Goal: Book appointment/travel/reservation

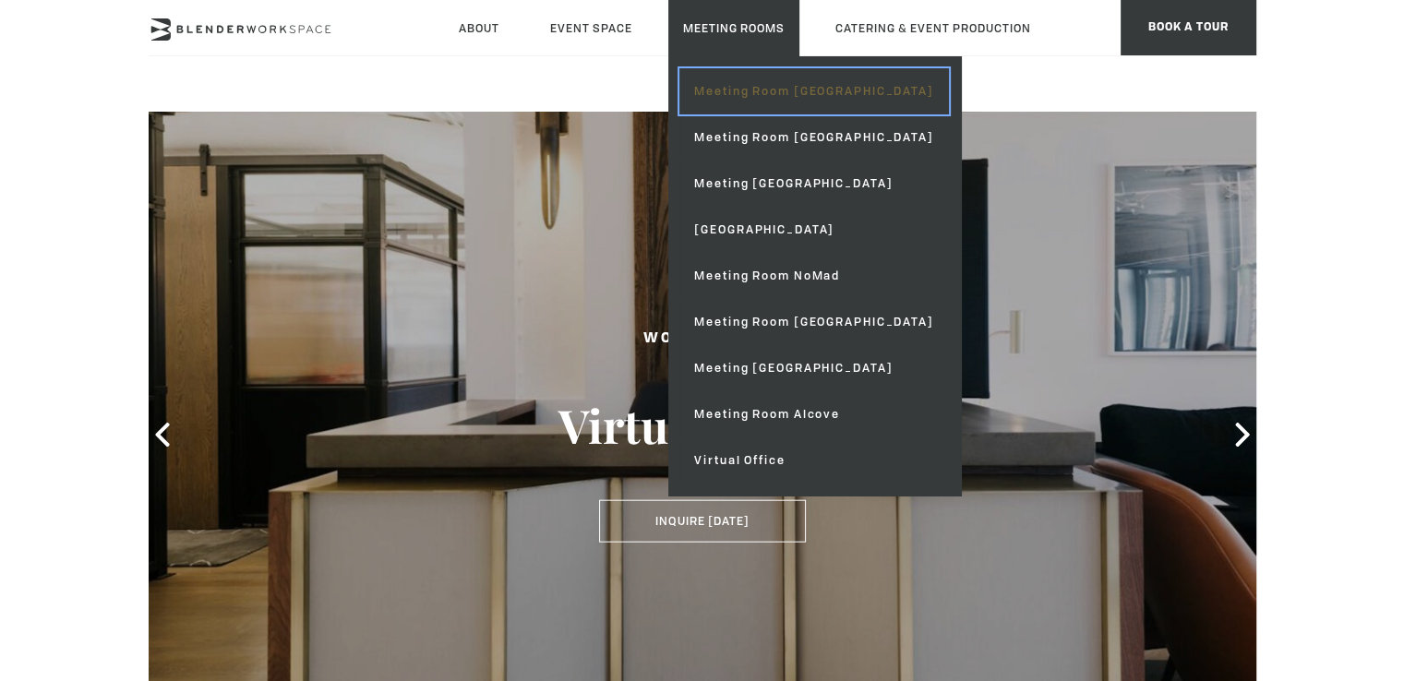
click at [680, 78] on link "Meeting Room [GEOGRAPHIC_DATA]" at bounding box center [814, 91] width 269 height 46
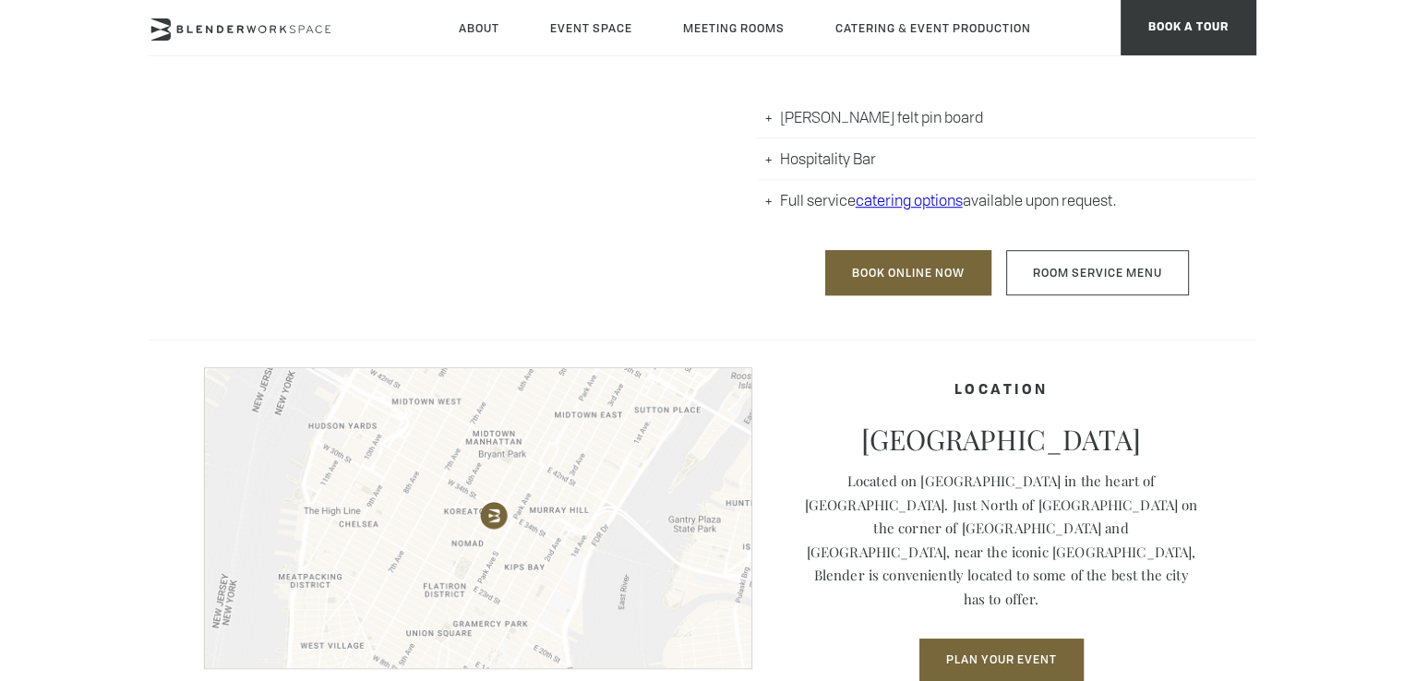
scroll to position [1200, 0]
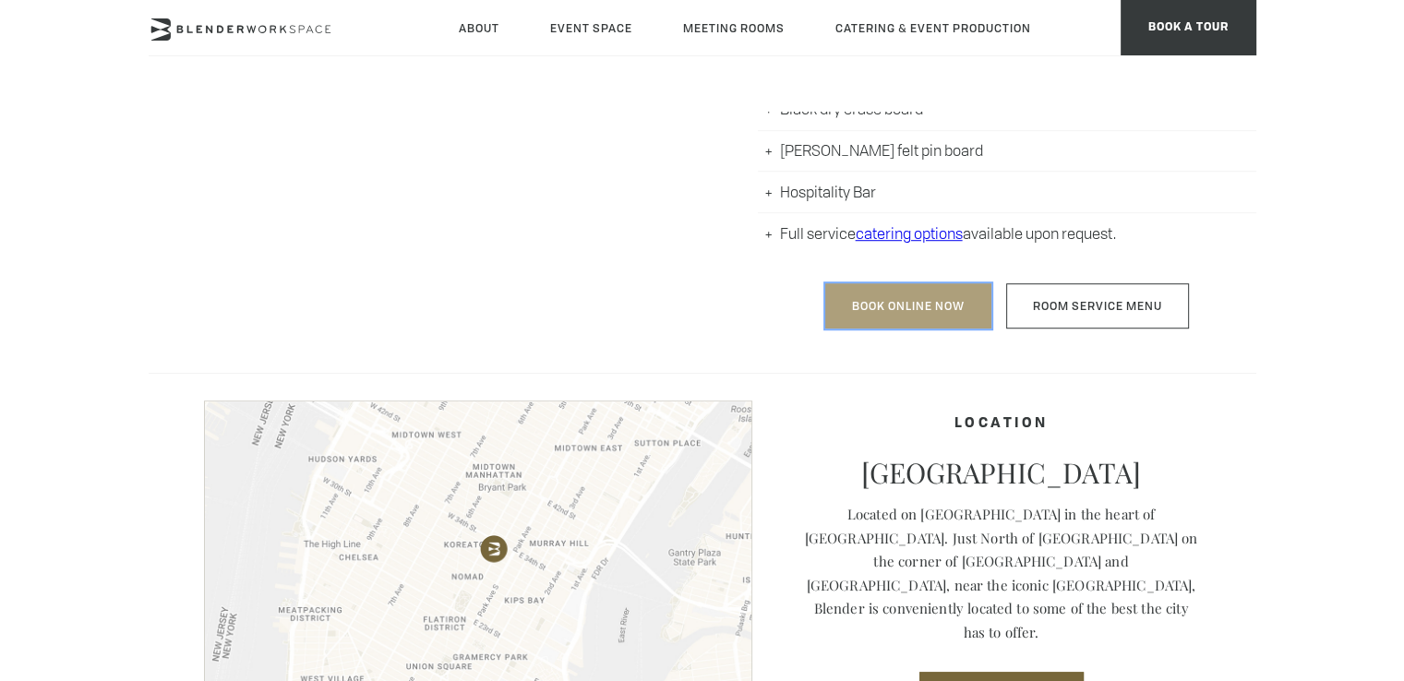
click at [922, 310] on link "Book Online Now" at bounding box center [908, 305] width 166 height 45
